Goal: Information Seeking & Learning: Stay updated

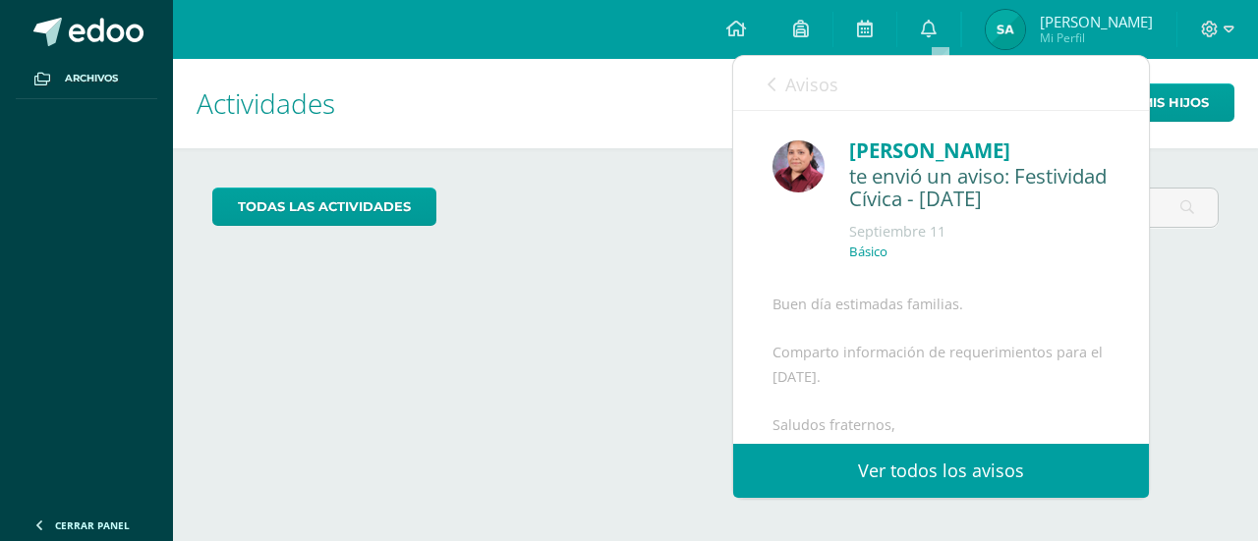
scroll to position [262, 0]
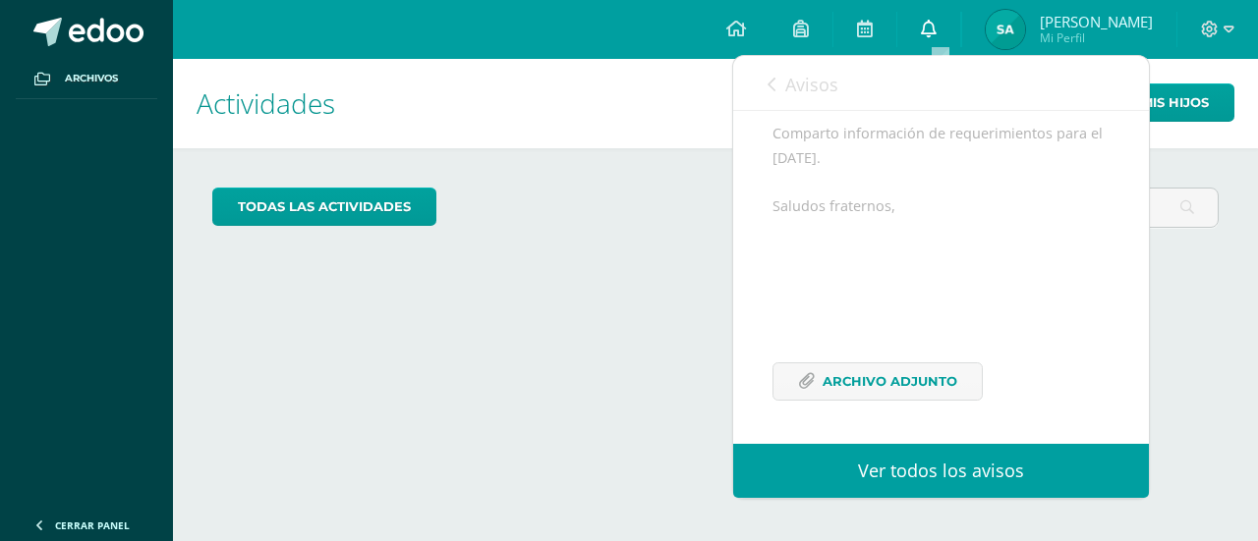
click at [949, 28] on link "0" at bounding box center [928, 29] width 63 height 59
click at [774, 78] on icon at bounding box center [771, 85] width 8 height 16
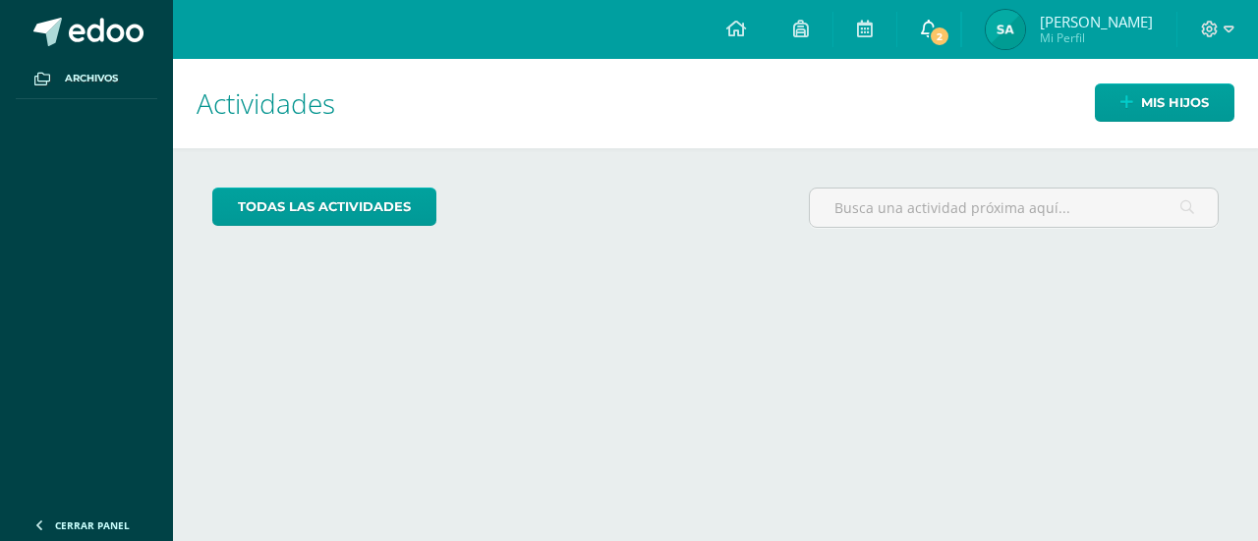
click at [949, 21] on link "2" at bounding box center [928, 29] width 63 height 59
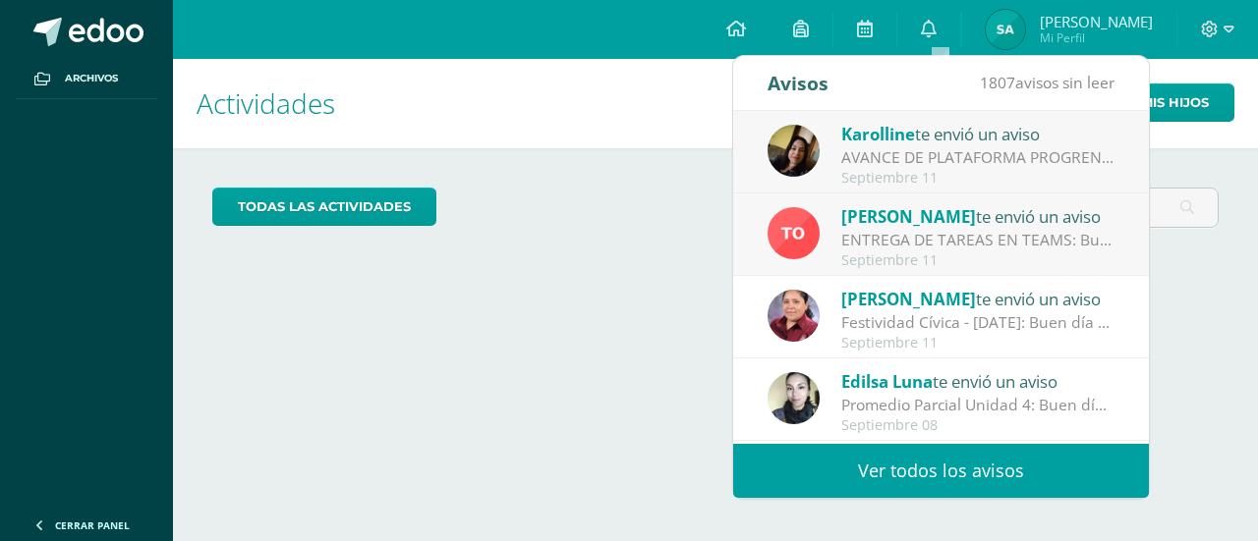
click at [902, 247] on div "ENTREGA DE TAREAS EN TEAMS: Buenos días padres de familia de segundo básico. Ho…" at bounding box center [977, 240] width 273 height 23
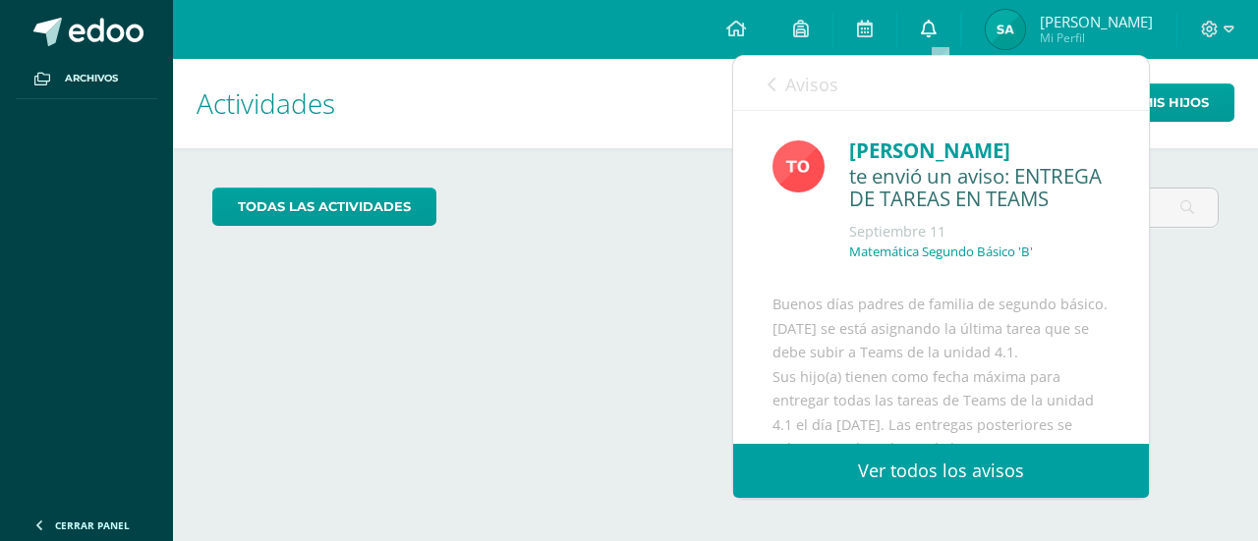
click at [936, 22] on icon at bounding box center [929, 29] width 16 height 18
click at [779, 85] on link "Avisos" at bounding box center [802, 84] width 71 height 56
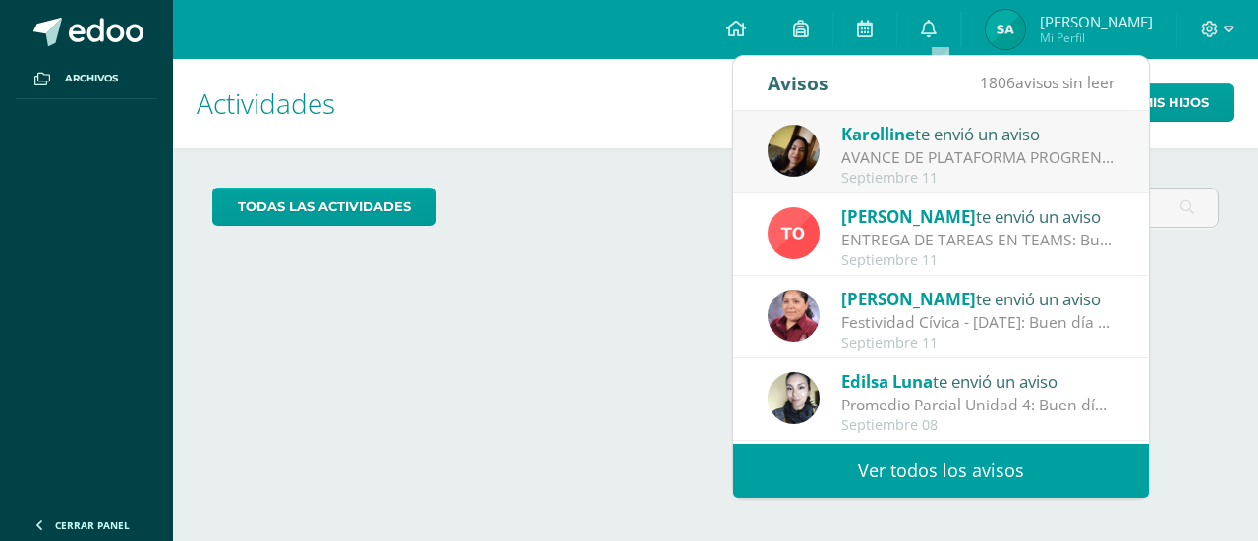
click at [925, 148] on div "AVANCE DE PLATAFORMA PROGRENTIS : Estimados padres de familia, se les informa q…" at bounding box center [977, 157] width 273 height 23
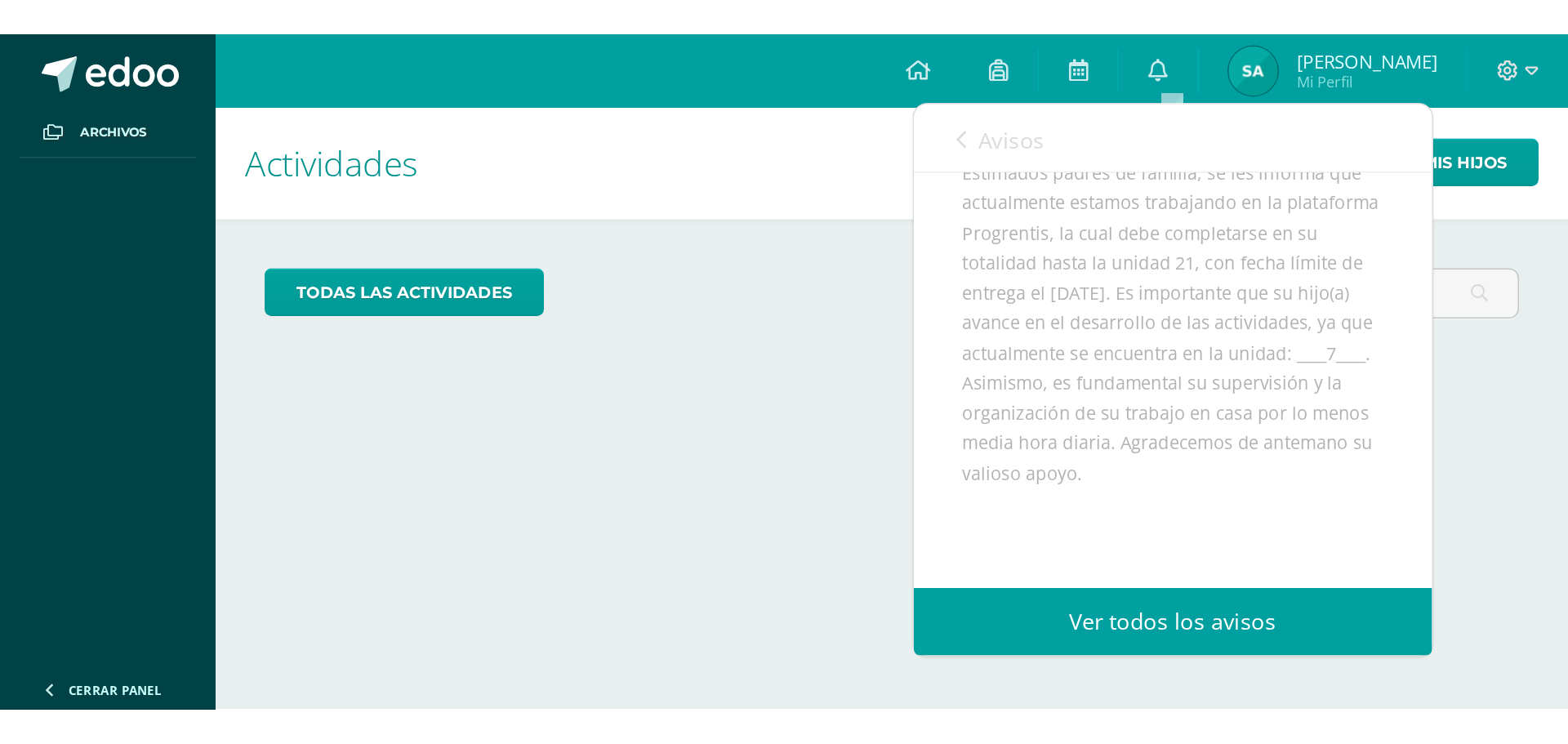
scroll to position [273, 0]
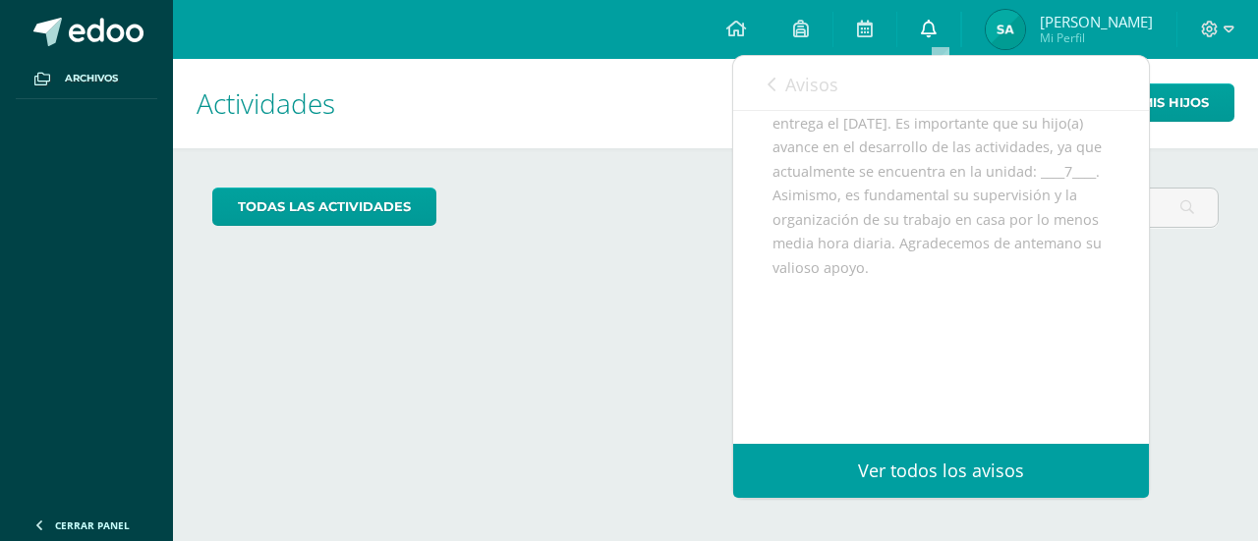
click at [936, 30] on icon at bounding box center [929, 29] width 16 height 18
click at [788, 84] on span "Avisos" at bounding box center [811, 85] width 53 height 24
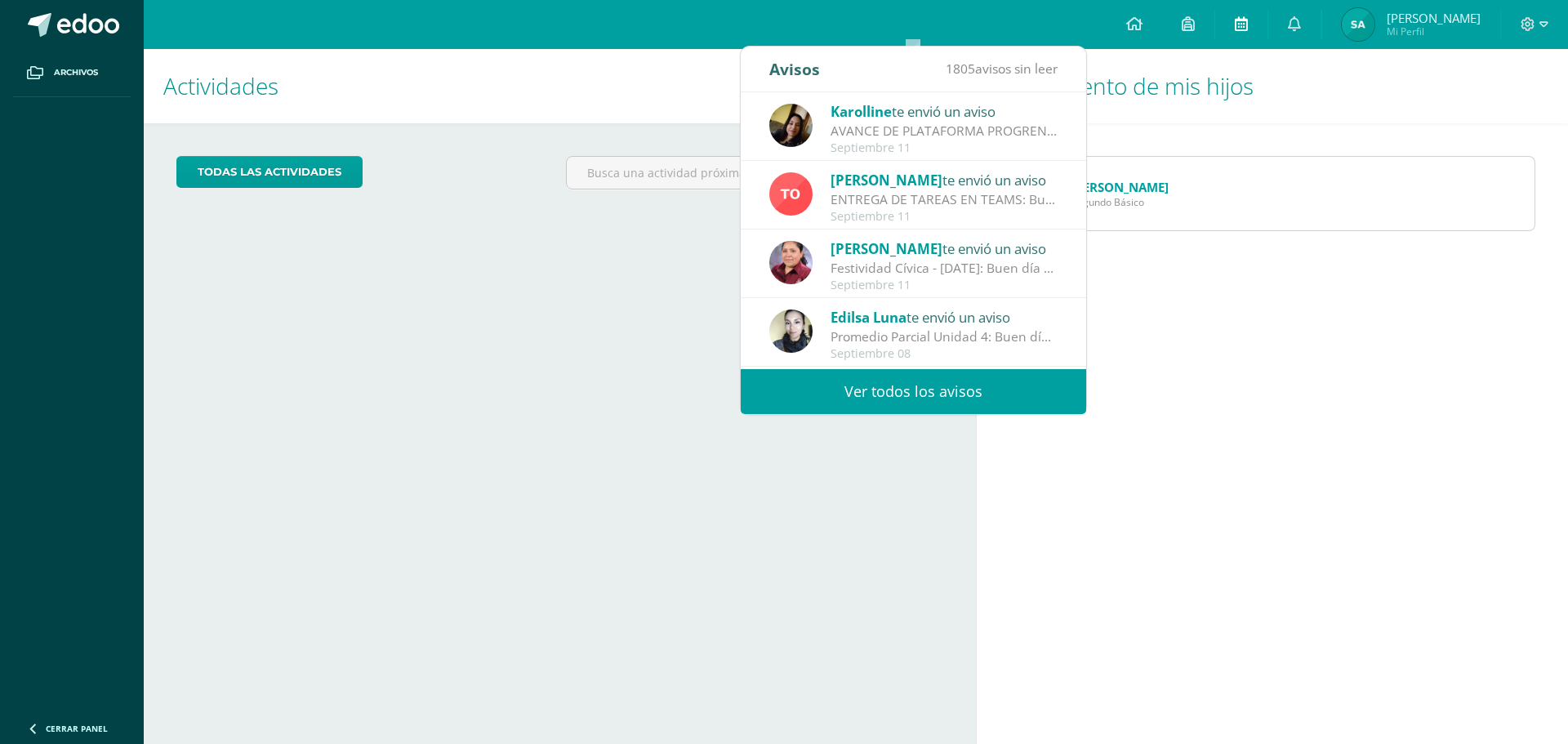
scroll to position [269, 0]
